Goal: Information Seeking & Learning: Learn about a topic

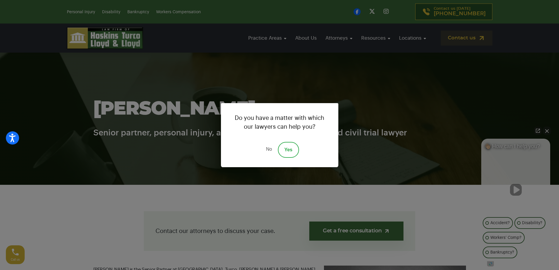
click at [283, 152] on link "Yes" at bounding box center [288, 150] width 21 height 16
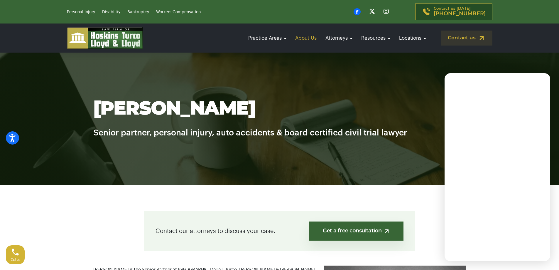
click at [301, 39] on link "About Us" at bounding box center [305, 38] width 27 height 17
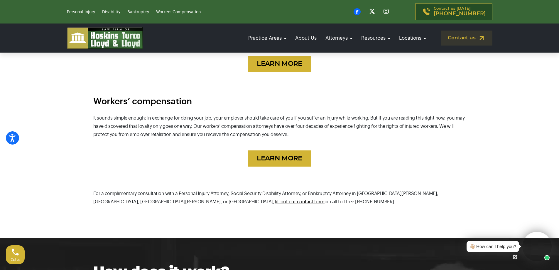
scroll to position [645, 0]
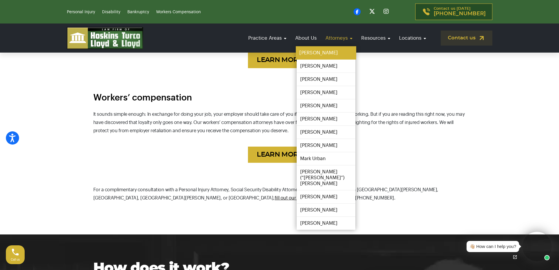
click at [341, 54] on link "[PERSON_NAME]" at bounding box center [326, 52] width 60 height 13
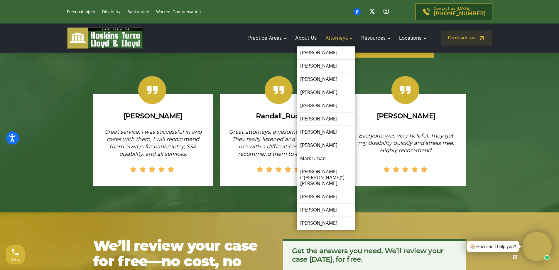
scroll to position [1043, 0]
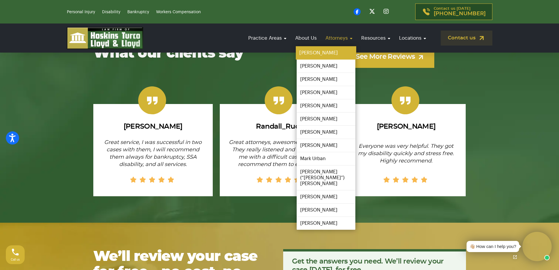
click at [330, 51] on link "[PERSON_NAME]" at bounding box center [326, 52] width 60 height 13
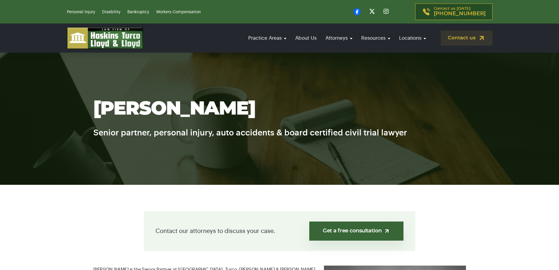
scroll to position [205, 0]
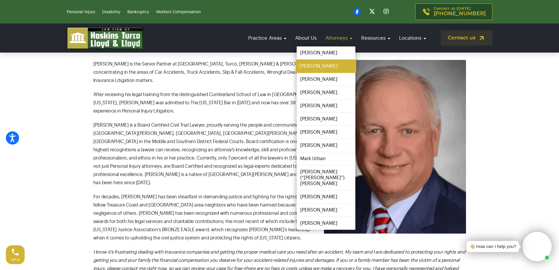
click at [310, 67] on link "[PERSON_NAME]" at bounding box center [326, 66] width 60 height 13
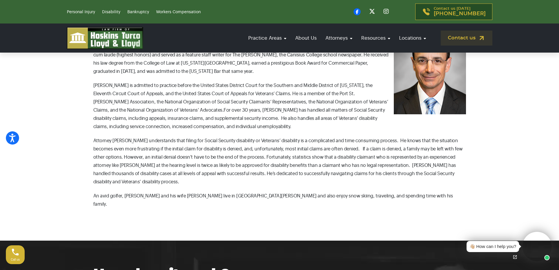
scroll to position [180, 0]
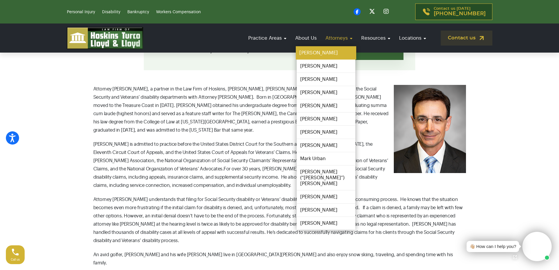
click at [333, 55] on link "[PERSON_NAME]" at bounding box center [326, 52] width 60 height 13
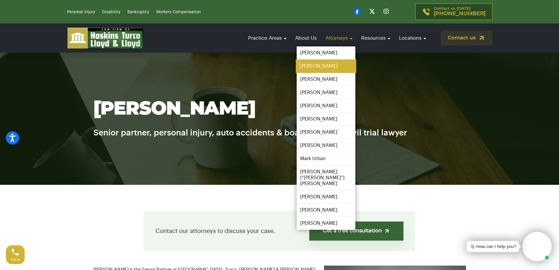
click at [321, 67] on link "[PERSON_NAME]" at bounding box center [326, 66] width 60 height 13
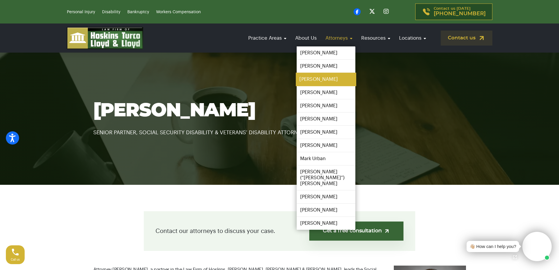
click at [307, 78] on link "[PERSON_NAME]" at bounding box center [326, 79] width 60 height 13
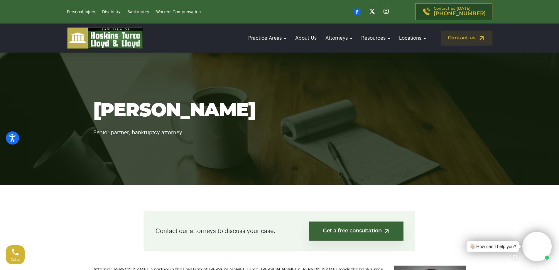
click at [195, 113] on h1 "[PERSON_NAME]" at bounding box center [279, 110] width 372 height 21
click at [153, 113] on h1 "[PERSON_NAME]" at bounding box center [279, 110] width 372 height 21
copy h1 "Lloyd"
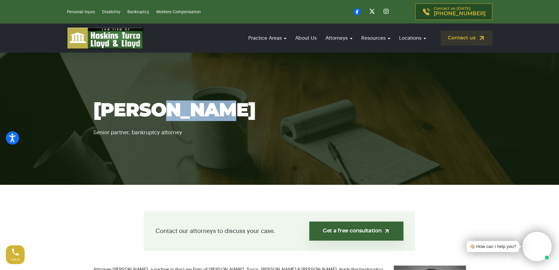
click at [153, 113] on h1 "[PERSON_NAME]" at bounding box center [279, 110] width 372 height 21
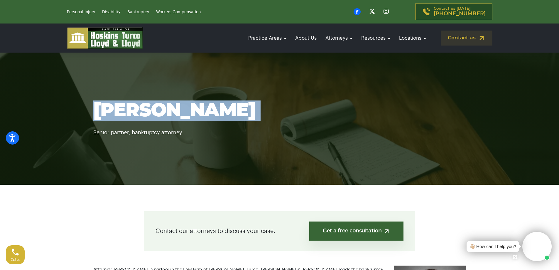
copy div "[PERSON_NAME]"
click at [153, 113] on h1 "[PERSON_NAME]" at bounding box center [279, 110] width 372 height 21
click at [130, 108] on h1 "[PERSON_NAME]" at bounding box center [279, 110] width 372 height 21
copy div "[PERSON_NAME]"
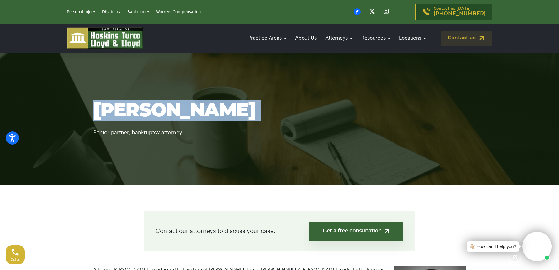
click at [130, 108] on h1 "[PERSON_NAME]" at bounding box center [279, 110] width 372 height 21
click at [81, 113] on section "Colin Lloyd Senior partner, bankruptcy attorney" at bounding box center [279, 118] width 559 height 132
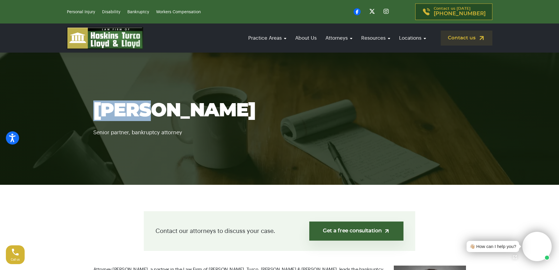
drag, startPoint x: 81, startPoint y: 113, endPoint x: 124, endPoint y: 111, distance: 42.9
click at [124, 111] on section "Colin Lloyd Senior partner, bankruptcy attorney" at bounding box center [279, 118] width 559 height 132
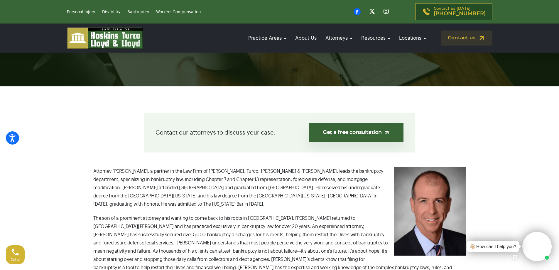
scroll to position [88, 0]
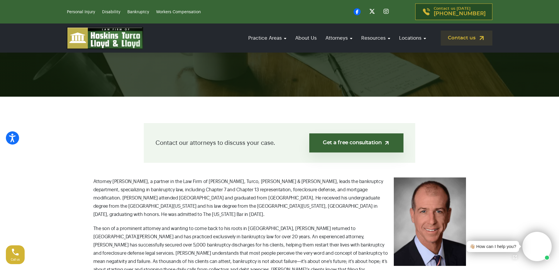
click at [117, 179] on p "Attorney Colin Lloyd, a partner in the Law Firm of Hoskins, Turco, Lloyd & Lloy…" at bounding box center [279, 197] width 372 height 41
copy p "Colin"
click at [117, 179] on p "Attorney Colin Lloyd, a partner in the Law Firm of Hoskins, Turco, Lloyd & Lloy…" at bounding box center [279, 197] width 372 height 41
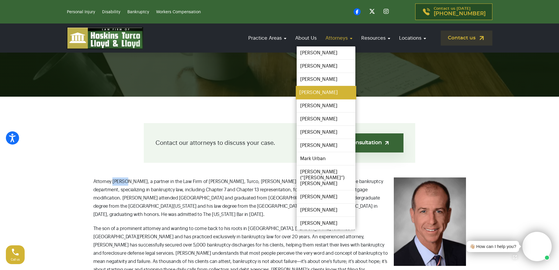
click at [324, 92] on link "[PERSON_NAME]" at bounding box center [326, 92] width 60 height 13
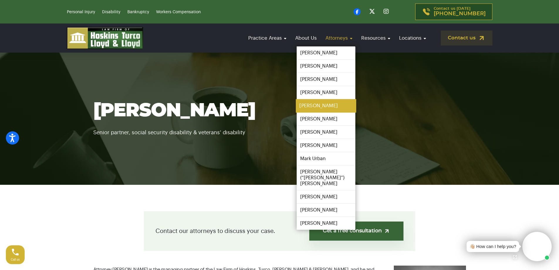
click at [315, 104] on link "[PERSON_NAME]" at bounding box center [326, 105] width 60 height 13
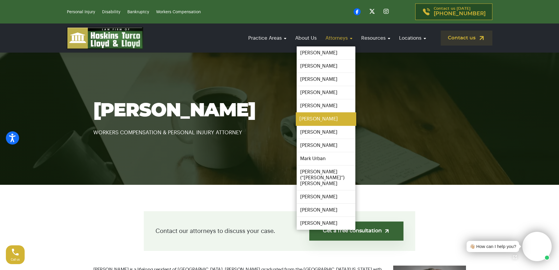
click at [324, 118] on link "[PERSON_NAME]" at bounding box center [326, 118] width 60 height 13
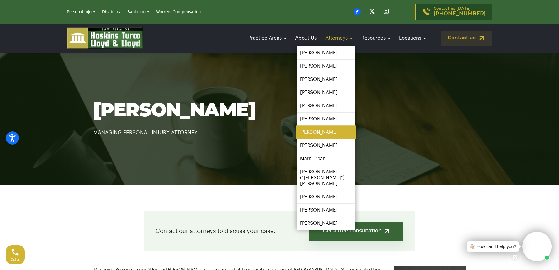
click at [323, 134] on link "[PERSON_NAME]" at bounding box center [326, 132] width 60 height 13
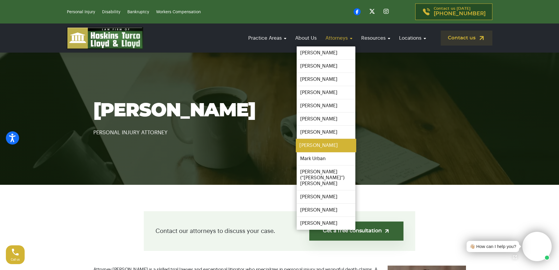
click at [331, 145] on link "[PERSON_NAME]" at bounding box center [326, 145] width 60 height 13
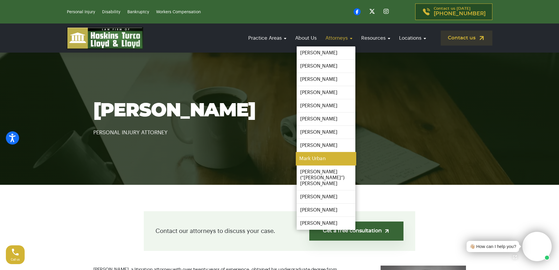
click at [318, 157] on link "Mark Urban" at bounding box center [326, 158] width 60 height 13
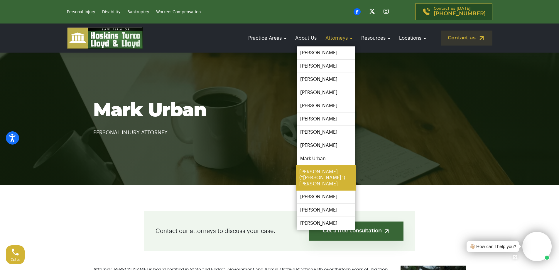
click at [323, 178] on link "[PERSON_NAME] (“[PERSON_NAME]”) [PERSON_NAME]" at bounding box center [326, 178] width 60 height 26
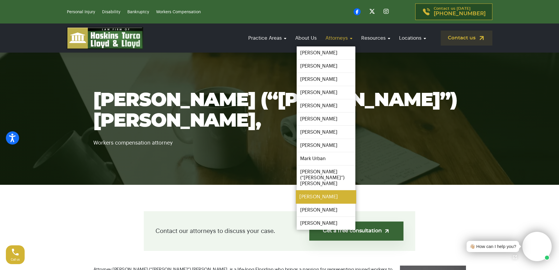
click at [318, 194] on link "[PERSON_NAME]" at bounding box center [326, 196] width 60 height 13
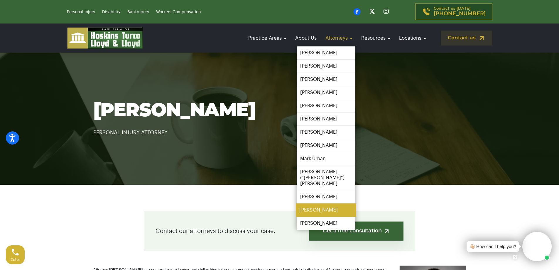
click at [333, 203] on link "[PERSON_NAME]" at bounding box center [326, 209] width 60 height 13
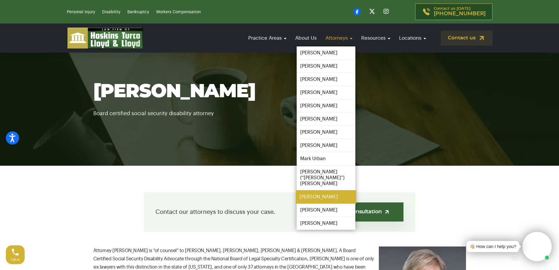
scroll to position [29, 0]
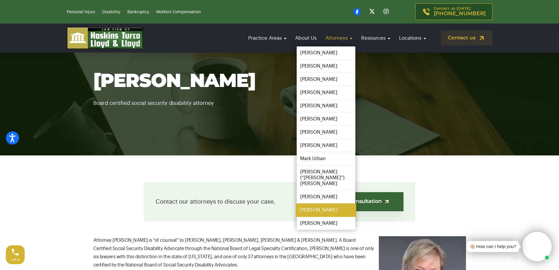
click at [325, 205] on link "[PERSON_NAME]" at bounding box center [326, 209] width 60 height 13
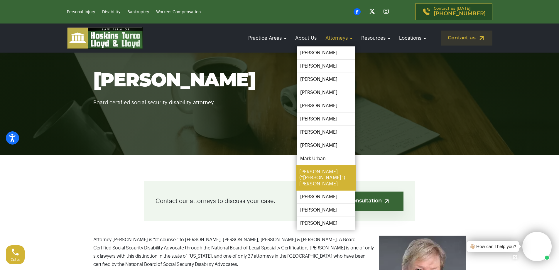
scroll to position [59, 0]
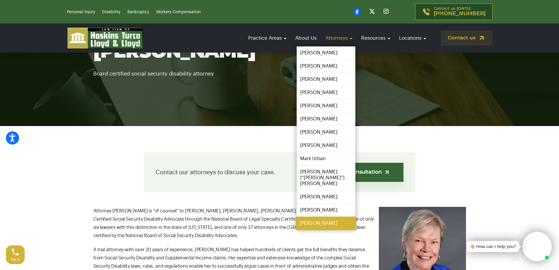
click at [310, 216] on link "[PERSON_NAME]" at bounding box center [326, 222] width 60 height 13
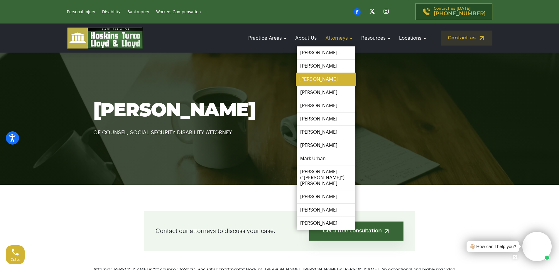
click at [320, 79] on link "[PERSON_NAME]" at bounding box center [326, 79] width 60 height 13
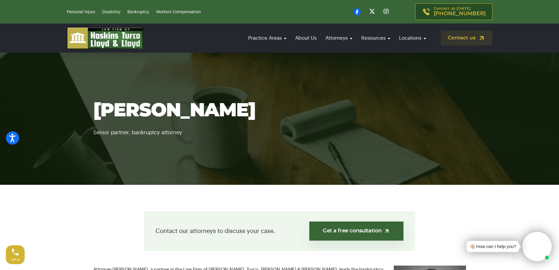
click at [71, 103] on section "Colin Lloyd Senior partner, bankruptcy attorney" at bounding box center [279, 118] width 559 height 132
copy h1 "Colin"
click at [71, 103] on section "Colin Lloyd Senior partner, bankruptcy attorney" at bounding box center [279, 118] width 559 height 132
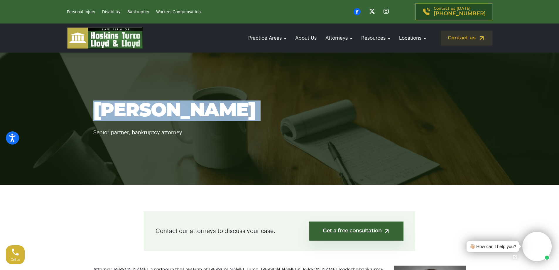
copy div "[PERSON_NAME]"
click at [71, 103] on section "Colin Lloyd Senior partner, bankruptcy attorney" at bounding box center [279, 118] width 559 height 132
click at [91, 131] on div "Colin Lloyd Senior partner, bankruptcy attorney" at bounding box center [279, 118] width 387 height 36
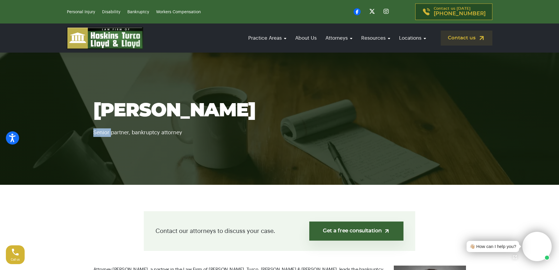
click at [91, 131] on div "Colin Lloyd Senior partner, bankruptcy attorney" at bounding box center [279, 118] width 387 height 36
drag, startPoint x: 91, startPoint y: 131, endPoint x: 102, endPoint y: 132, distance: 11.2
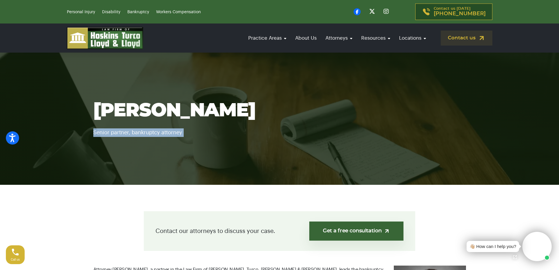
click at [102, 132] on div "Colin Lloyd Senior partner, bankruptcy attorney" at bounding box center [279, 118] width 387 height 36
click at [94, 133] on p "Senior partner, bankruptcy attorney" at bounding box center [279, 129] width 372 height 16
drag, startPoint x: 94, startPoint y: 133, endPoint x: 172, endPoint y: 135, distance: 77.8
click at [172, 135] on p "Senior partner, bankruptcy attorney" at bounding box center [279, 129] width 372 height 16
click at [90, 109] on div "Colin Lloyd Senior partner, bankruptcy attorney" at bounding box center [279, 118] width 387 height 36
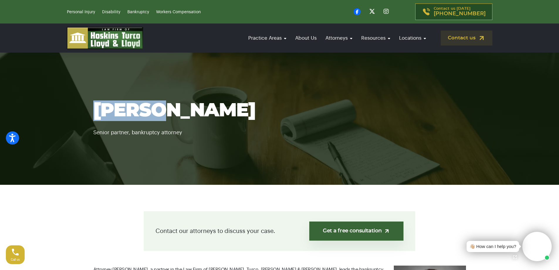
copy h1 "Colin"
click at [90, 109] on div "Colin Lloyd Senior partner, bankruptcy attorney" at bounding box center [279, 118] width 387 height 36
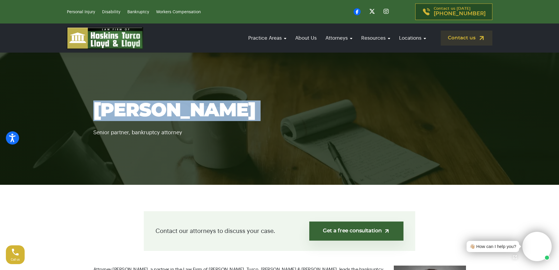
copy div "[PERSON_NAME]"
click at [90, 109] on div "Colin Lloyd Senior partner, bankruptcy attorney" at bounding box center [279, 118] width 387 height 36
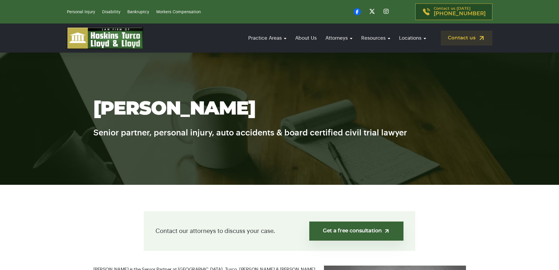
click at [216, 100] on h1 "[PERSON_NAME]" at bounding box center [279, 109] width 372 height 21
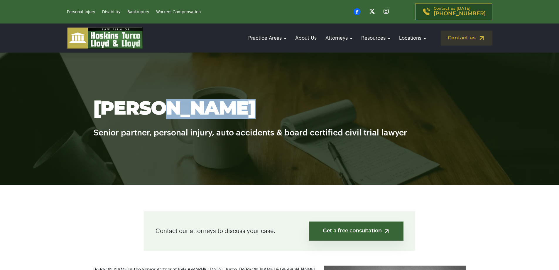
click at [216, 100] on h1 "[PERSON_NAME]" at bounding box center [279, 109] width 372 height 21
copy h1 "[PERSON_NAME]"
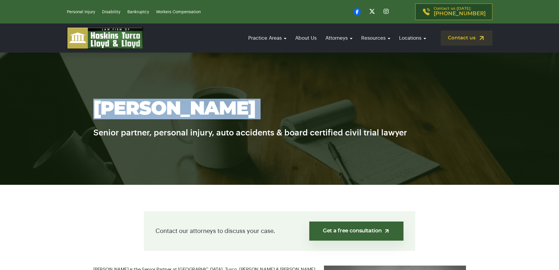
click at [216, 100] on h1 "[PERSON_NAME]" at bounding box center [279, 109] width 372 height 21
copy div "[PERSON_NAME]"
